Goal: Information Seeking & Learning: Check status

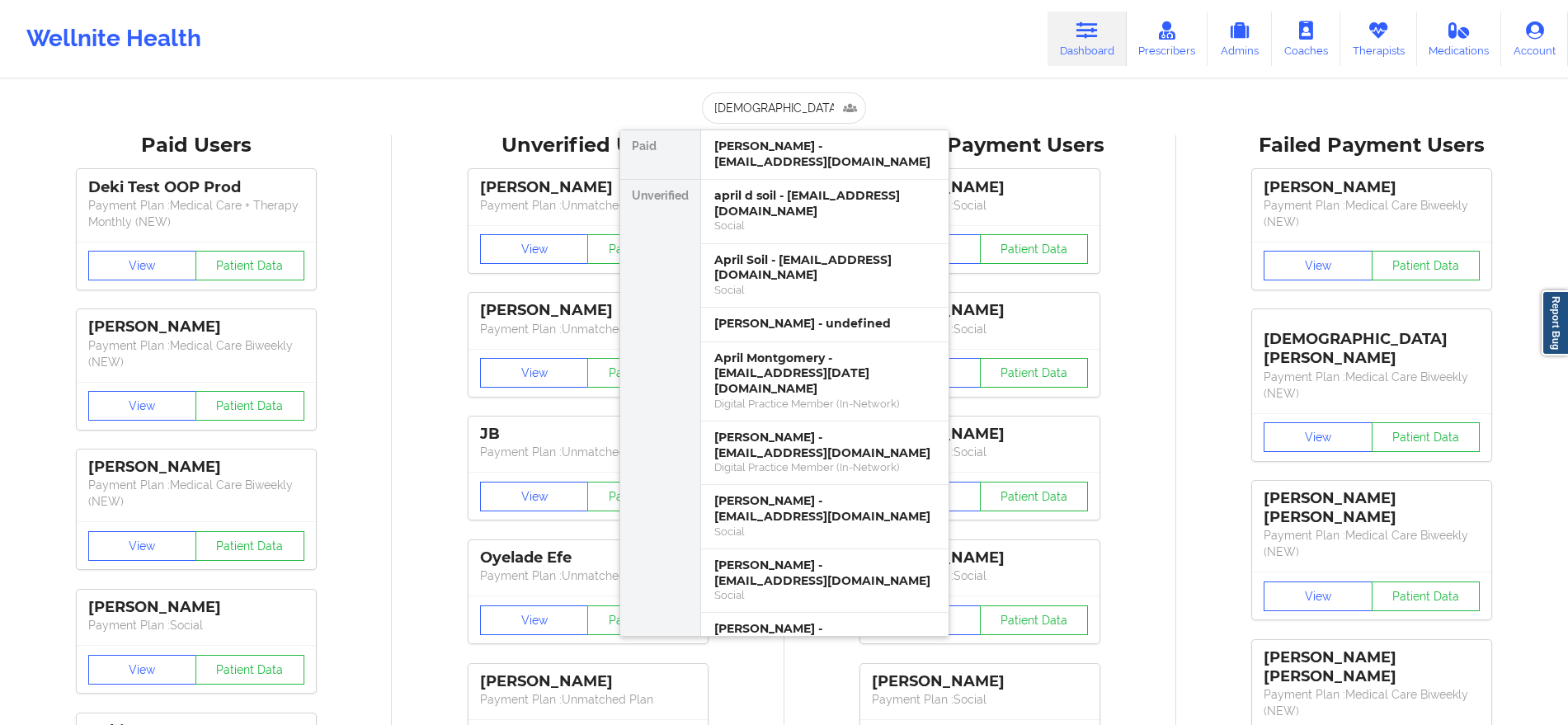
type input "[PERSON_NAME]"
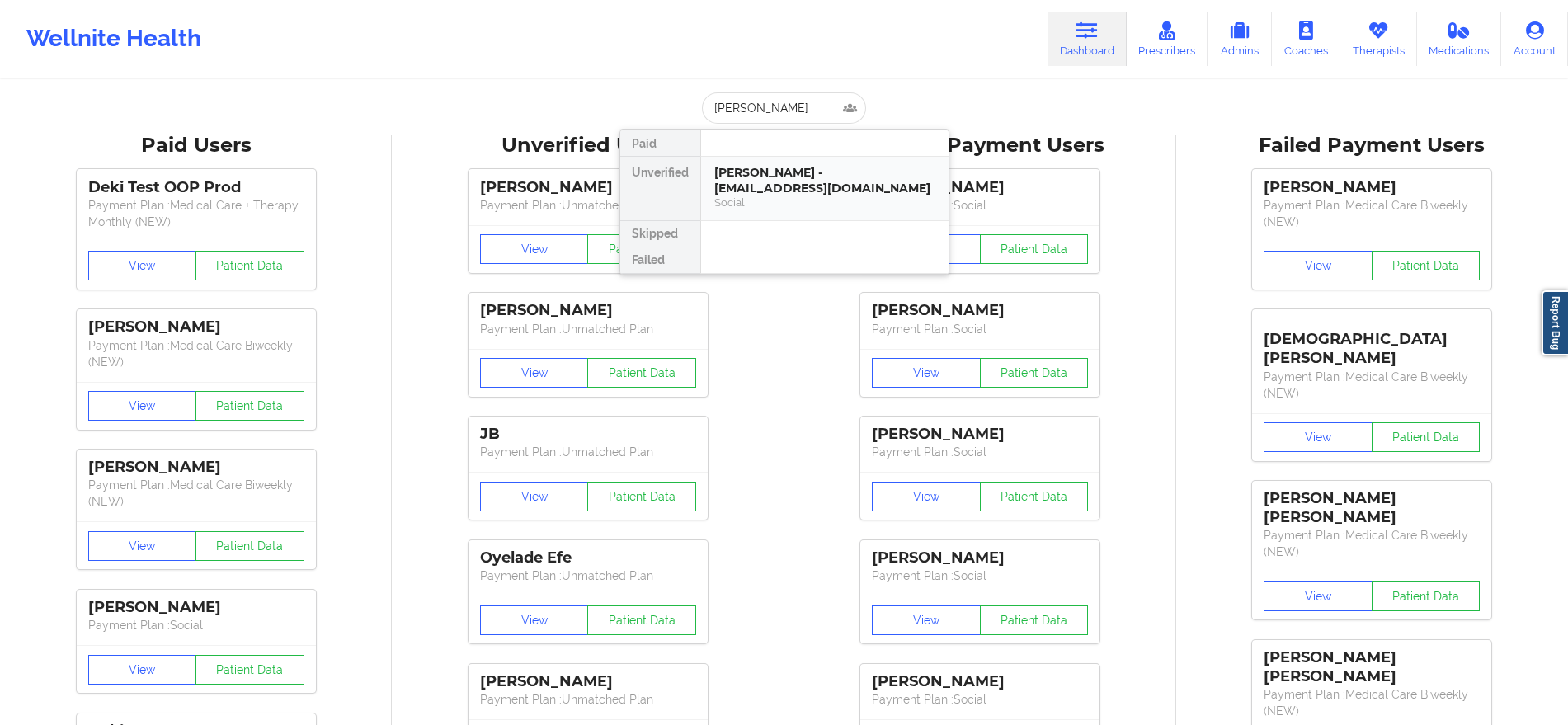
click at [778, 187] on div "[PERSON_NAME] - [EMAIL_ADDRESS][DOMAIN_NAME]" at bounding box center [825, 180] width 221 height 30
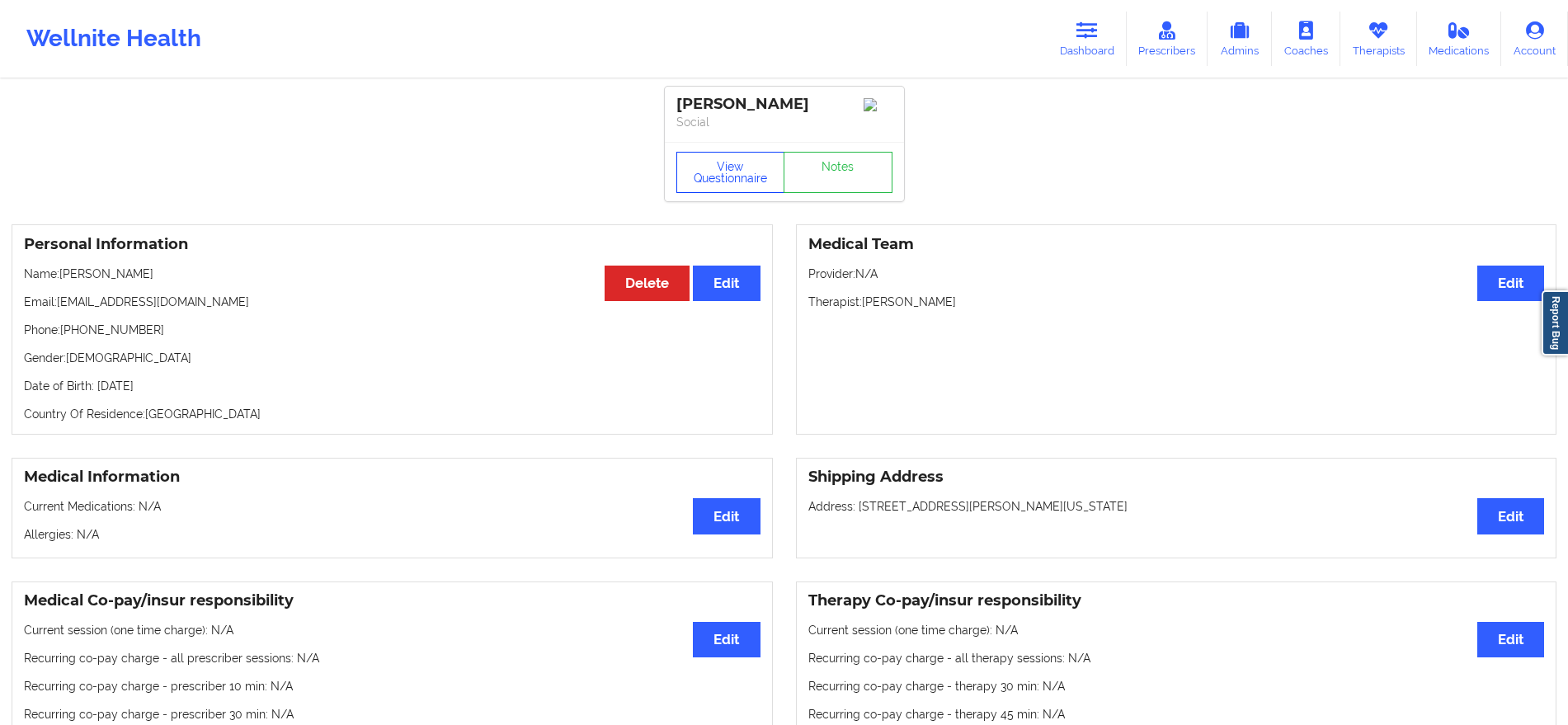
click at [726, 174] on button "View Questionnaire" at bounding box center [730, 172] width 109 height 41
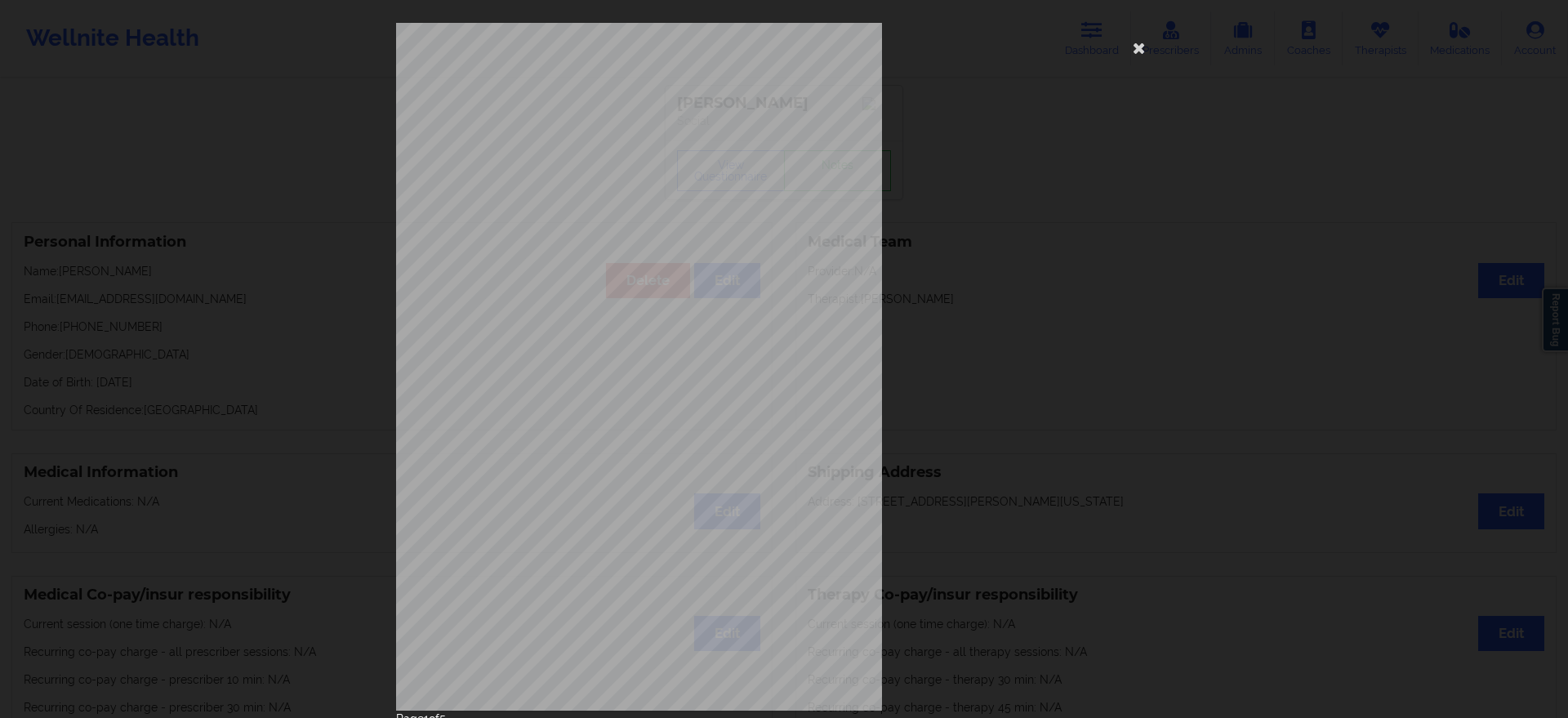
scroll to position [61, 0]
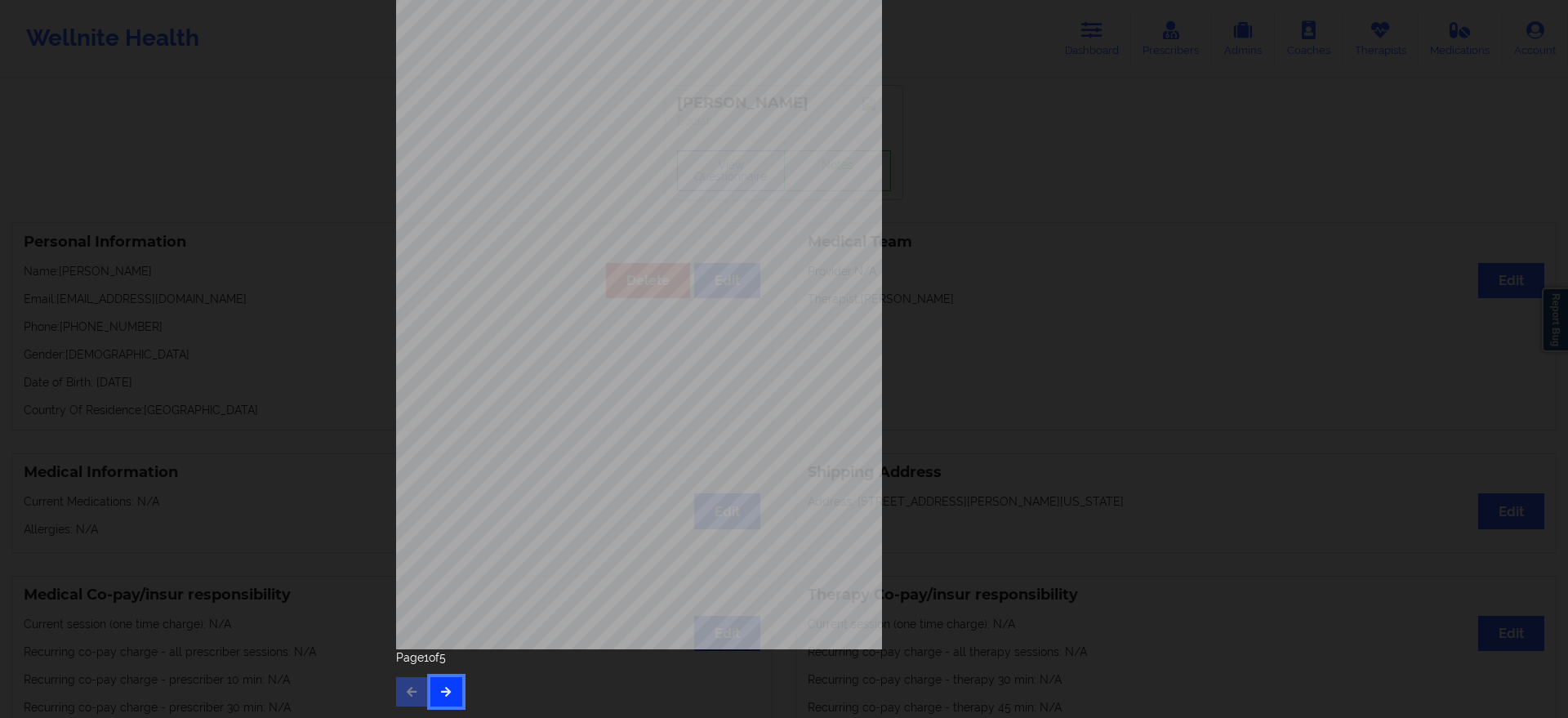
click at [446, 680] on button "button" at bounding box center [446, 692] width 32 height 29
click at [442, 703] on button "button" at bounding box center [446, 692] width 32 height 29
click at [407, 683] on button "button" at bounding box center [411, 692] width 32 height 29
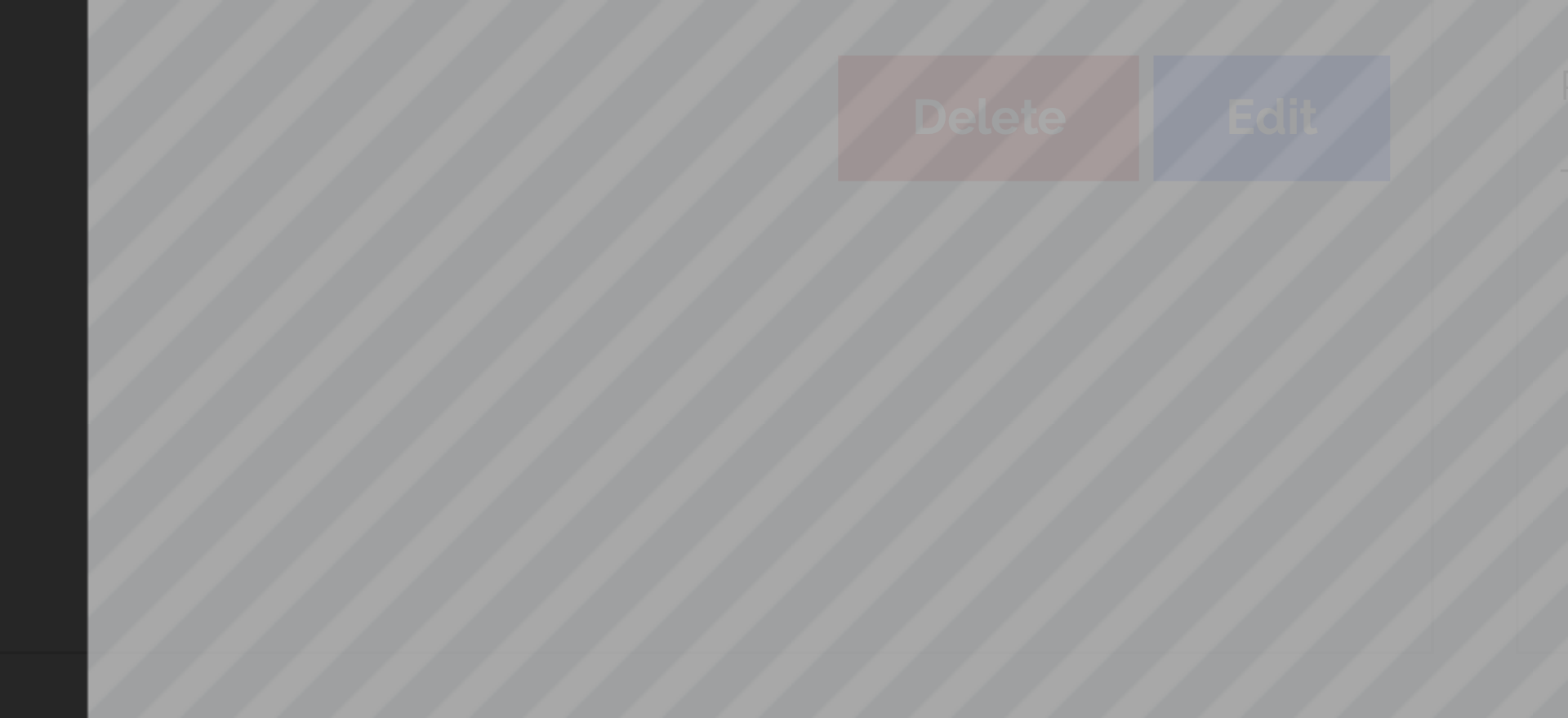
scroll to position [0, 0]
